Goal: Task Accomplishment & Management: Use online tool/utility

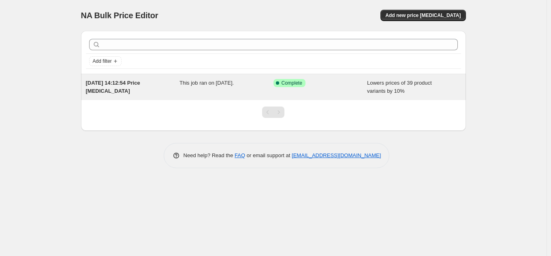
click at [410, 87] on div "Lowers prices of 39 product variants by 10%" at bounding box center [414, 87] width 94 height 16
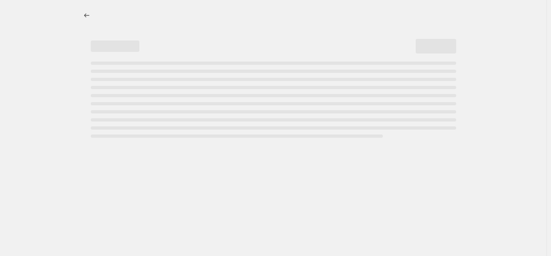
select select "percentage"
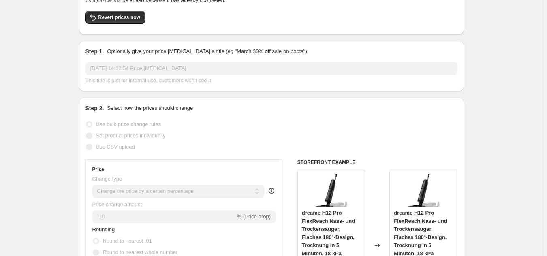
scroll to position [44, 0]
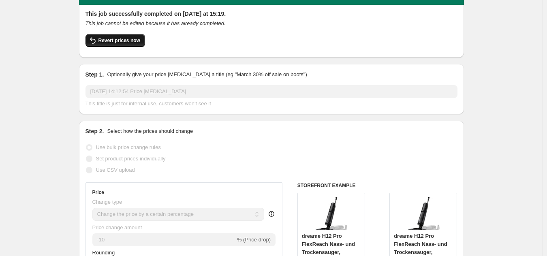
click at [116, 34] on button "Revert prices now" at bounding box center [116, 40] width 60 height 13
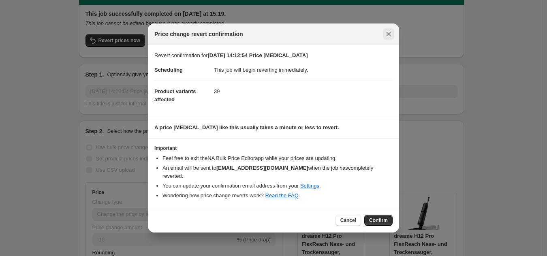
click at [391, 33] on button "Close" at bounding box center [388, 33] width 11 height 11
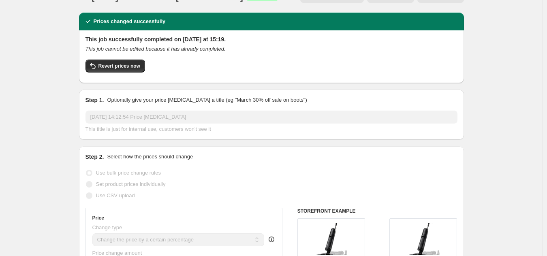
scroll to position [0, 0]
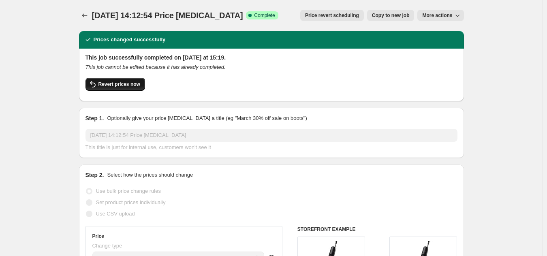
click at [129, 84] on span "Revert prices now" at bounding box center [119, 84] width 42 height 6
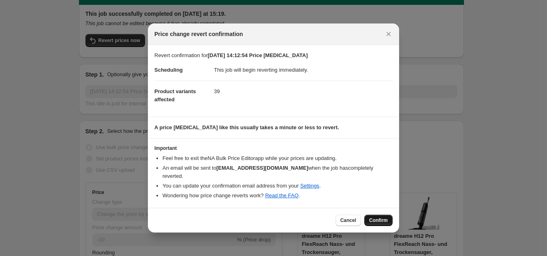
click at [385, 215] on button "Confirm" at bounding box center [378, 220] width 28 height 11
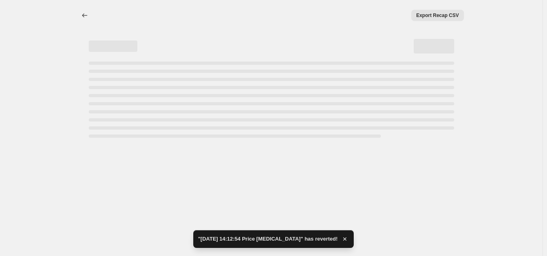
select select "percentage"
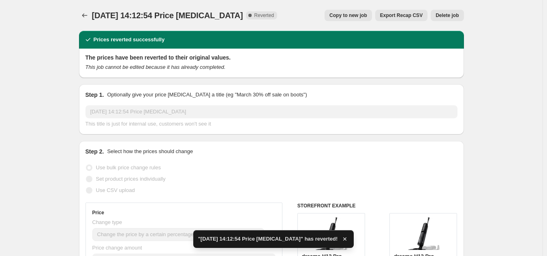
click at [441, 15] on span "Delete job" at bounding box center [447, 15] width 23 height 6
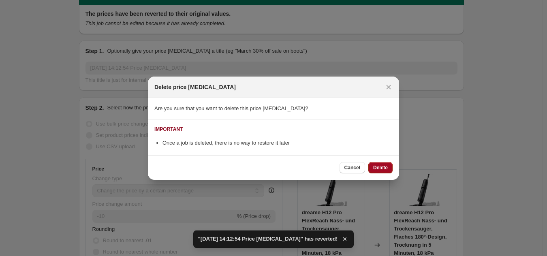
click at [381, 166] on span "Delete" at bounding box center [380, 168] width 15 height 6
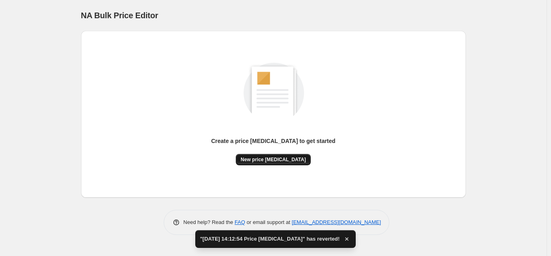
click at [298, 158] on button "New price change job" at bounding box center [273, 159] width 75 height 11
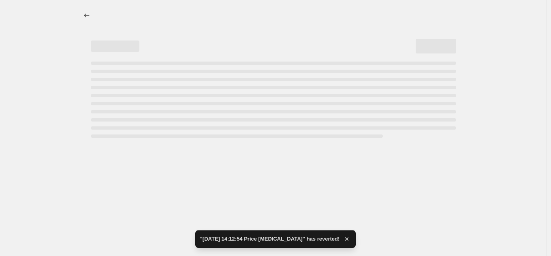
select select "percentage"
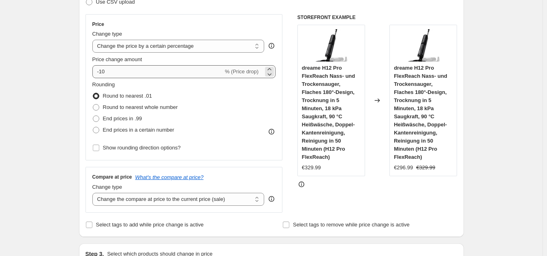
scroll to position [86, 0]
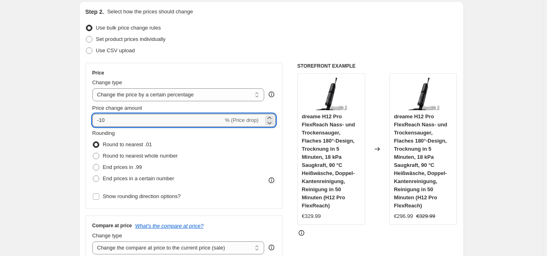
click at [147, 120] on input "-10" at bounding box center [157, 120] width 131 height 13
type input "-1"
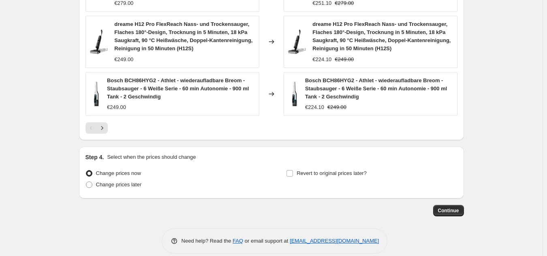
scroll to position [640, 0]
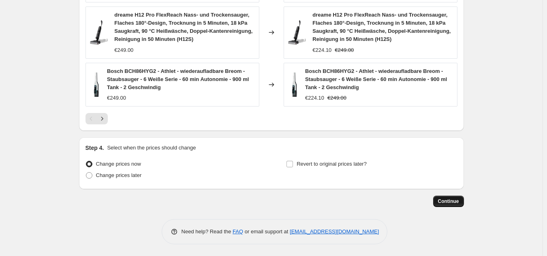
type input "-25"
click at [452, 199] on span "Continue" at bounding box center [448, 201] width 21 height 6
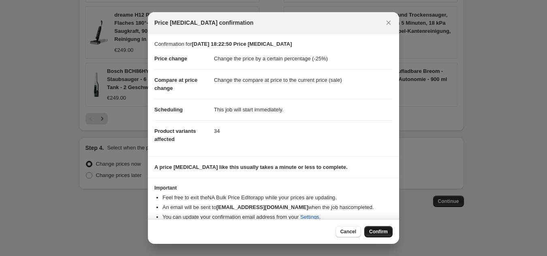
click at [368, 227] on button "Confirm" at bounding box center [378, 231] width 28 height 11
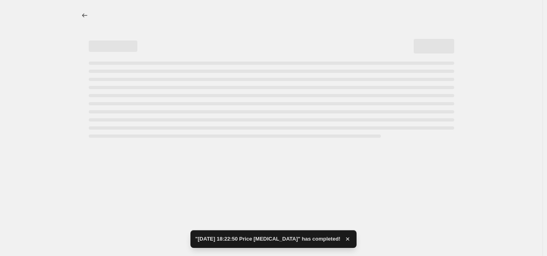
select select "percentage"
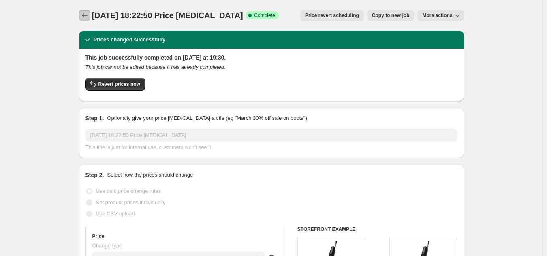
click at [84, 12] on icon "Price change jobs" at bounding box center [85, 15] width 8 height 8
